Goal: Information Seeking & Learning: Learn about a topic

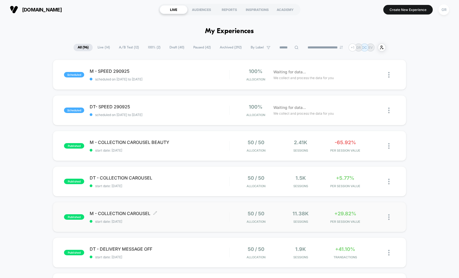
click at [200, 219] on span "start date: [DATE]" at bounding box center [160, 221] width 140 height 4
click at [170, 210] on span "M - COLLECTION CAROUSEL Click to edit experience details" at bounding box center [160, 212] width 140 height 5
click at [102, 210] on span "M - COLLECTION CAROUSEL Click to edit experience details" at bounding box center [160, 212] width 140 height 5
click at [201, 216] on div "M - COLLECTION CAROUSEL Click to edit experience details Click to edit experien…" at bounding box center [160, 216] width 140 height 13
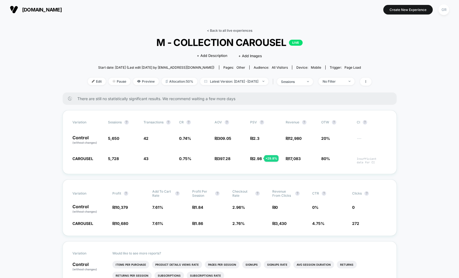
click at [238, 30] on link "< Back to all live experiences" at bounding box center [229, 30] width 45 height 4
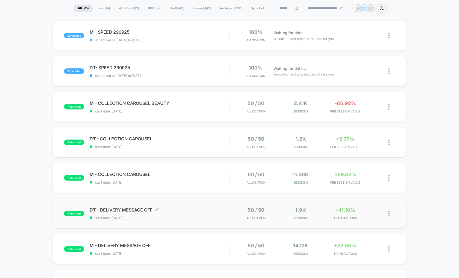
scroll to position [39, 0]
click at [200, 208] on span "DT - DELIVERY MESSAGE OFF Click to edit experience details" at bounding box center [160, 209] width 140 height 5
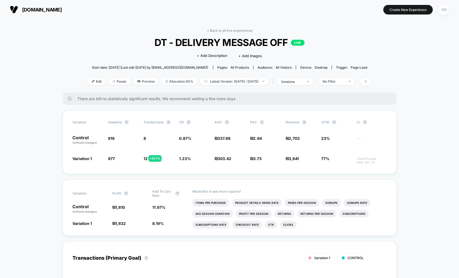
click at [234, 34] on div "< Back to all live experiences DT - DELIVERY MESSAGE OFF LIVE Click to edit exp…" at bounding box center [230, 60] width 284 height 64
click at [235, 30] on link "< Back to all live experiences" at bounding box center [229, 30] width 45 height 4
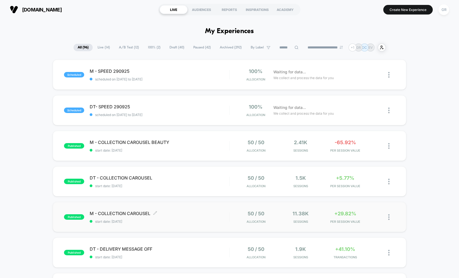
click at [198, 212] on span "M - COLLECTION CAROUSEL Click to edit experience details" at bounding box center [160, 212] width 140 height 5
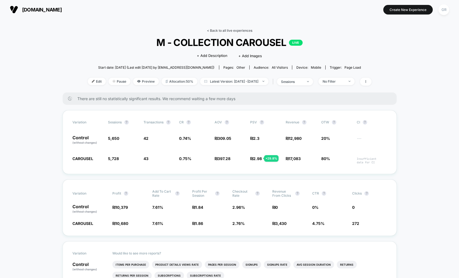
click at [226, 31] on link "< Back to all live experiences" at bounding box center [229, 30] width 45 height 4
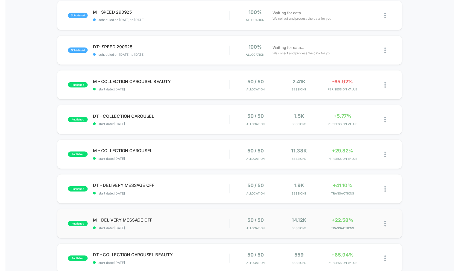
scroll to position [59, 0]
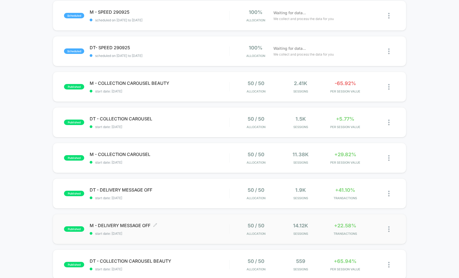
click at [198, 227] on span "M - DELIVERY MESSAGE OFF Click to edit experience details" at bounding box center [160, 224] width 140 height 5
